Goal: Information Seeking & Learning: Learn about a topic

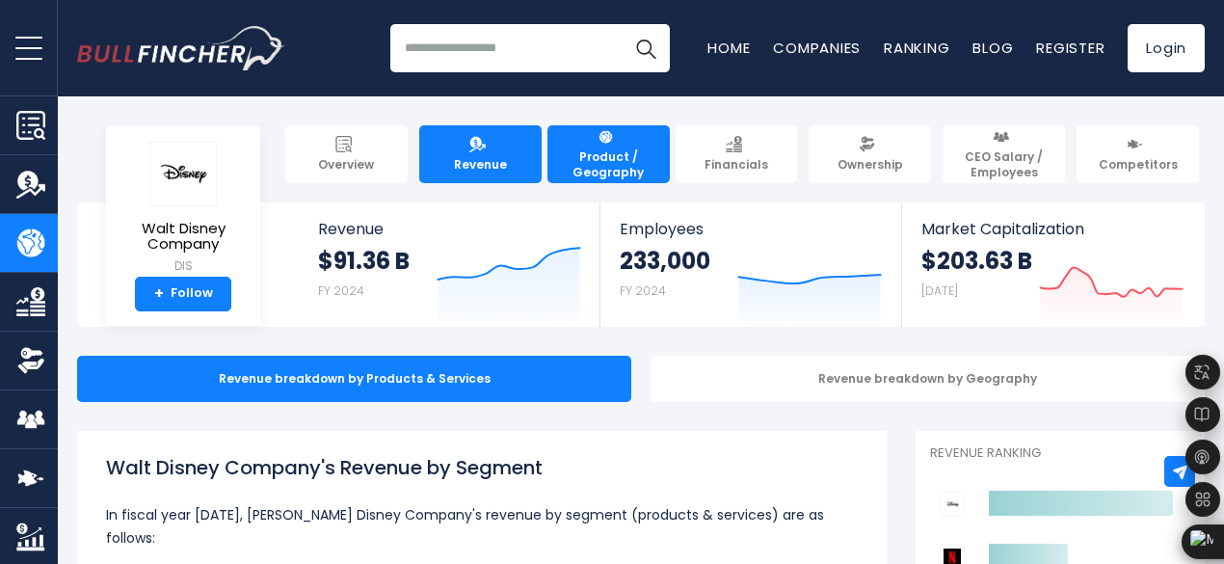
click at [427, 159] on link "Revenue" at bounding box center [480, 154] width 122 height 58
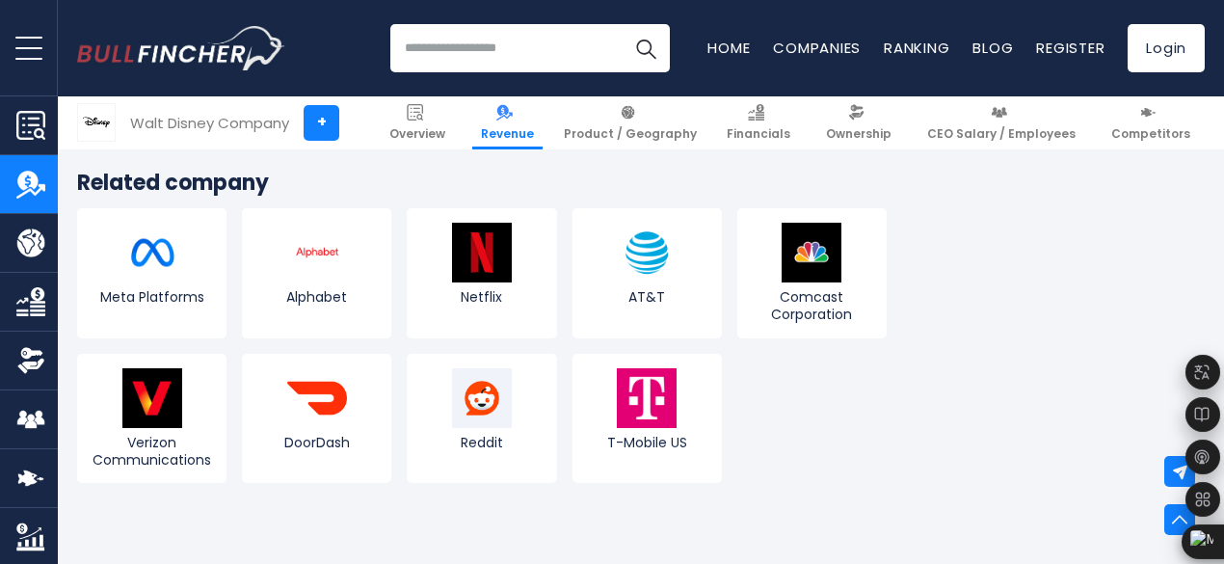
scroll to position [5012, 0]
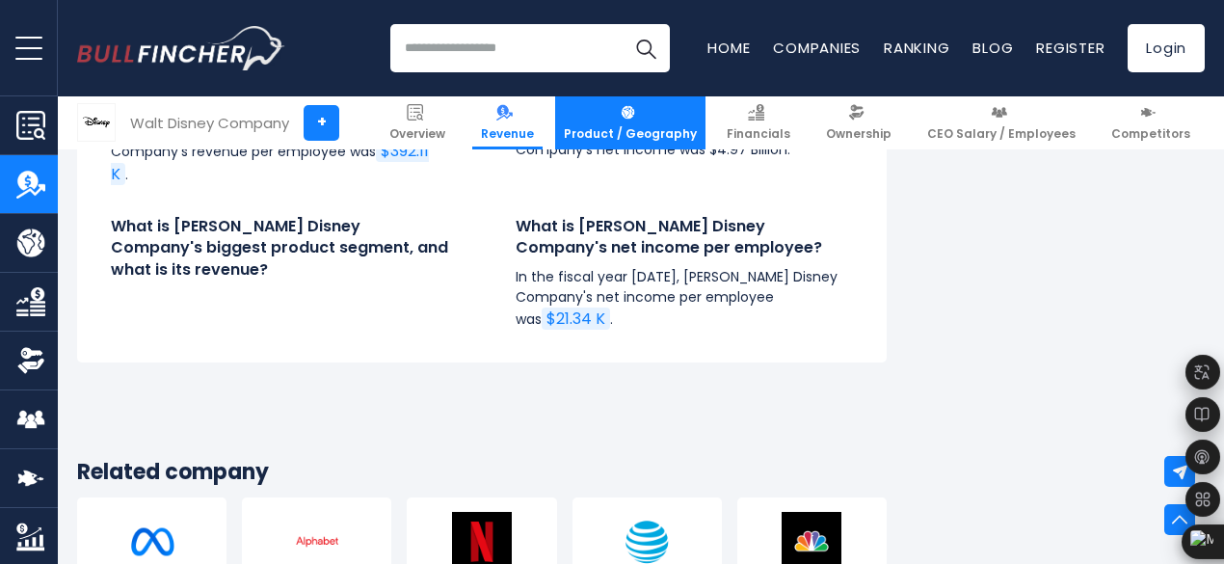
click at [627, 115] on link "Product / Geography" at bounding box center [630, 122] width 150 height 53
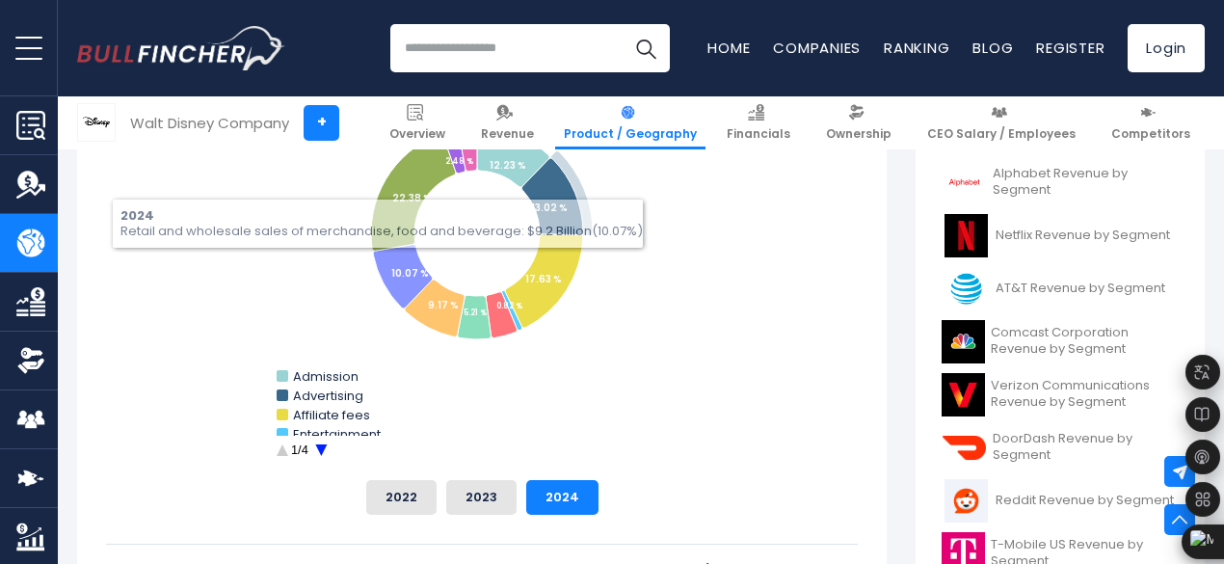
scroll to position [675, 0]
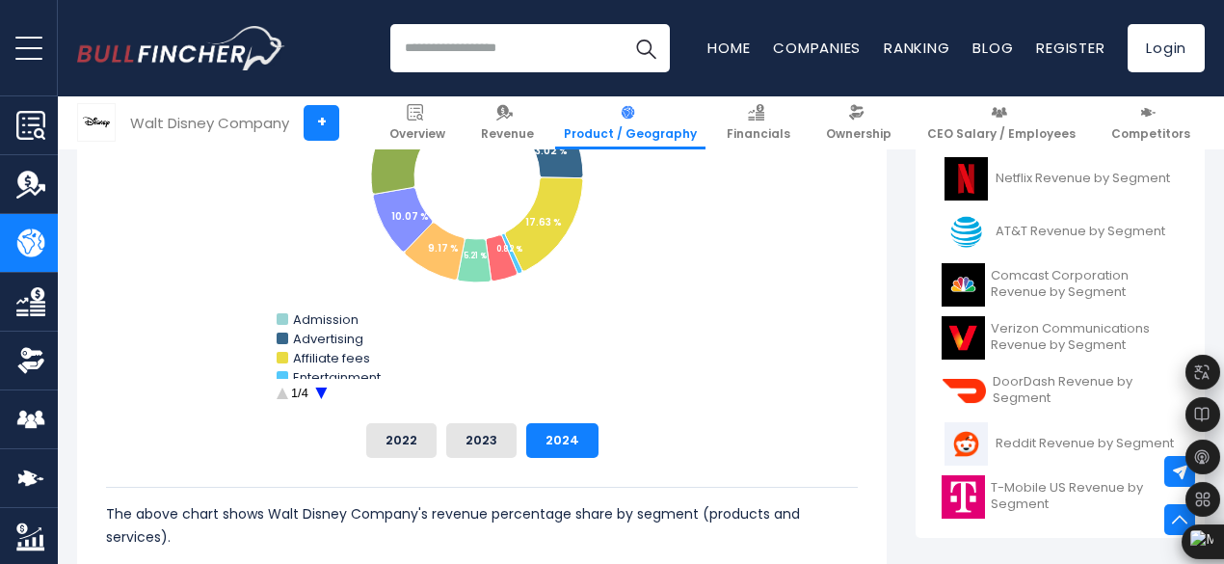
click at [307, 390] on circle "Walt Disney Company's Revenue Share by Segment" at bounding box center [322, 394] width 30 height 30
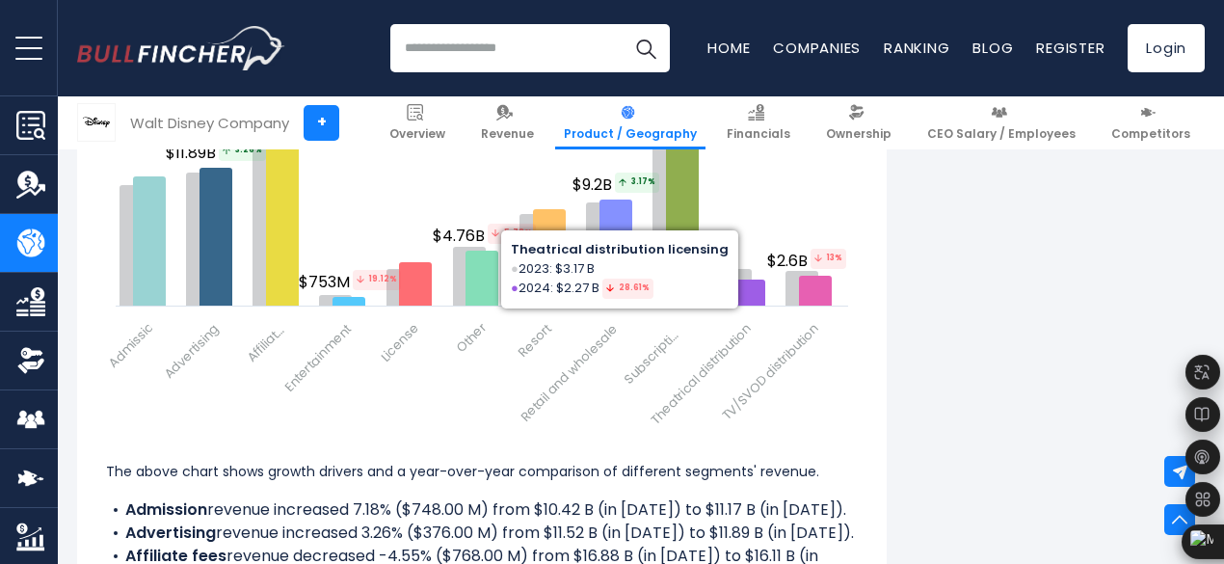
scroll to position [2892, 0]
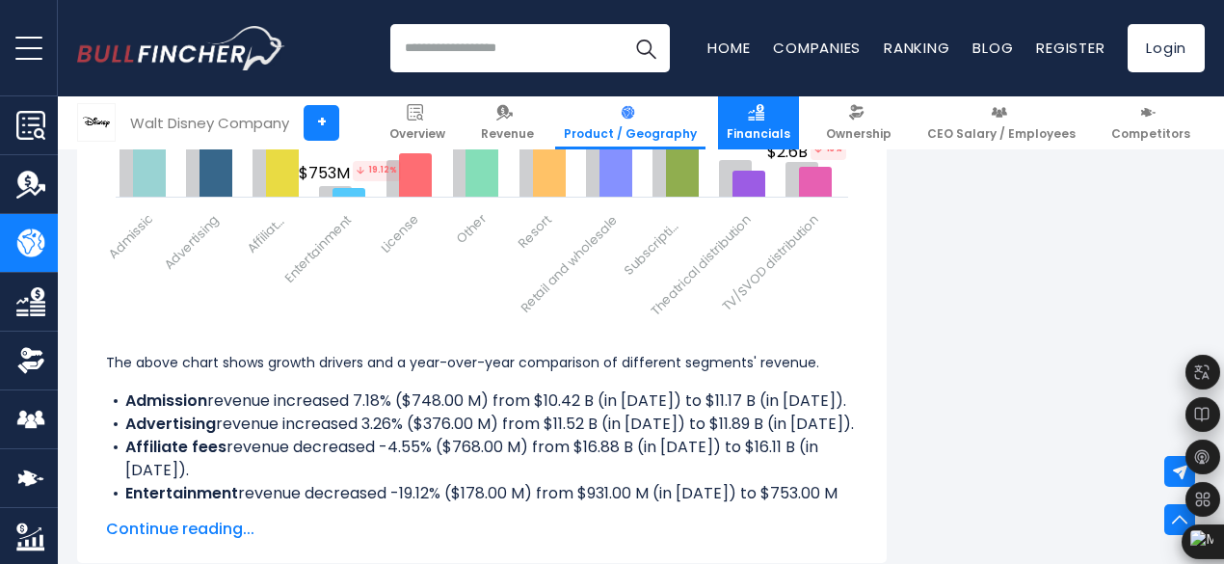
click at [778, 118] on link "Financials" at bounding box center [758, 122] width 81 height 53
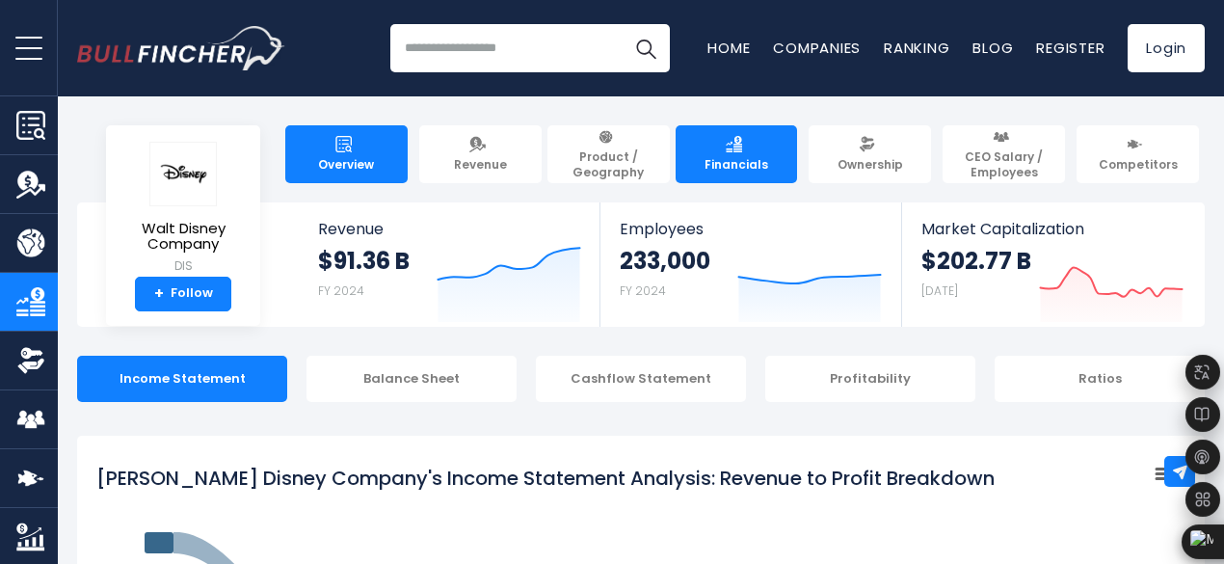
click at [330, 157] on span "Overview" at bounding box center [346, 164] width 56 height 15
